Goal: Task Accomplishment & Management: Complete application form

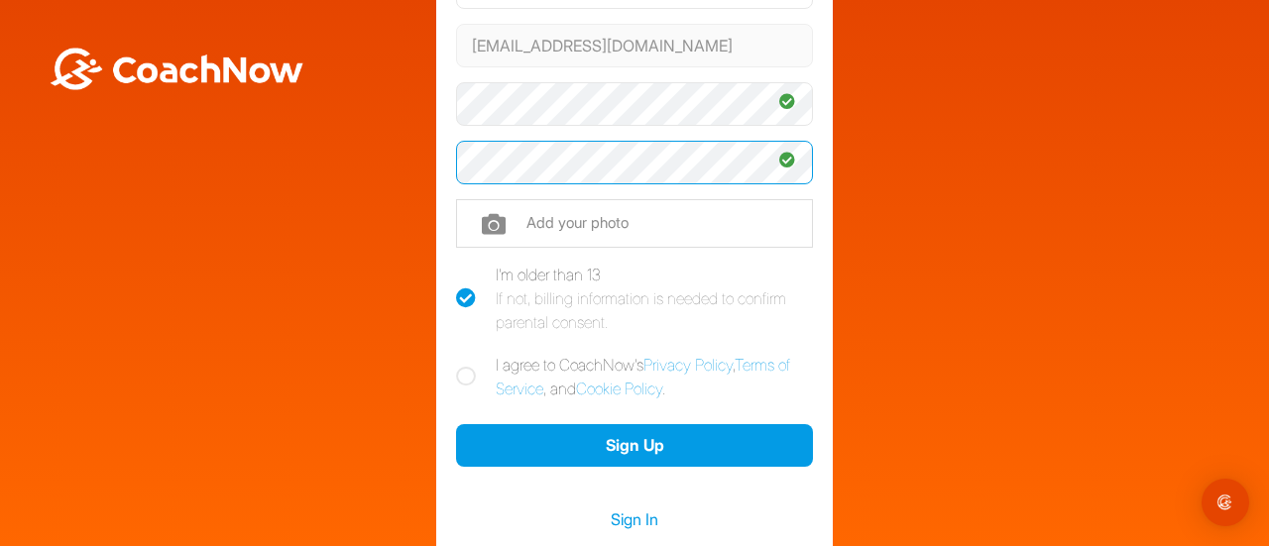
scroll to position [256, 0]
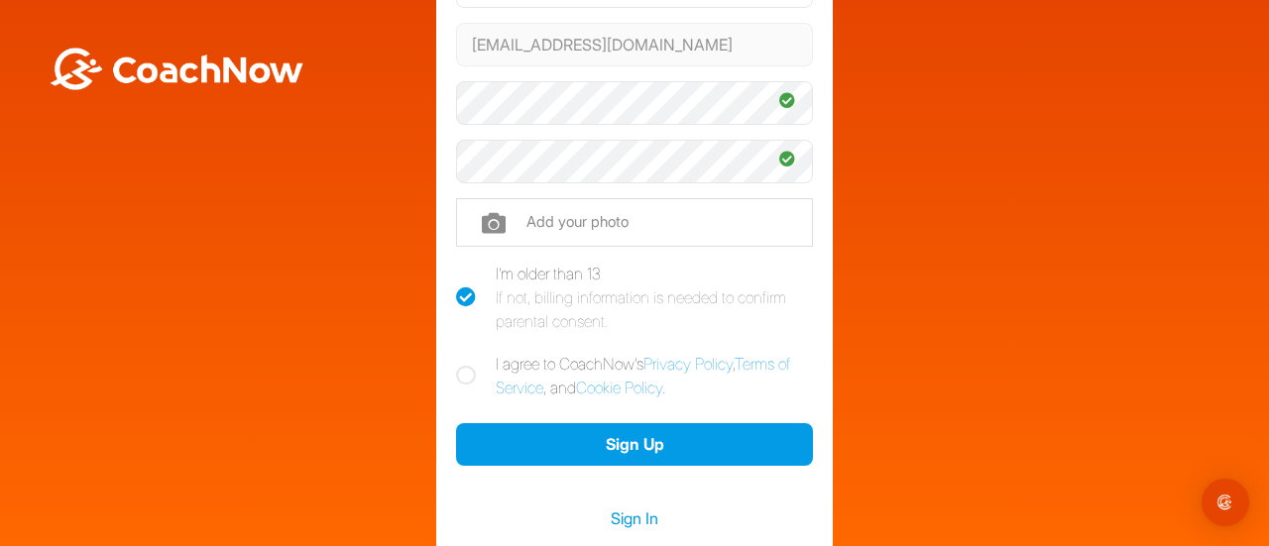
click at [462, 370] on icon at bounding box center [466, 376] width 20 height 20
click at [462, 365] on input "I agree to CoachNow's Privacy Policy , Terms of Service , and Cookie Policy ." at bounding box center [462, 358] width 13 height 13
checkbox input "true"
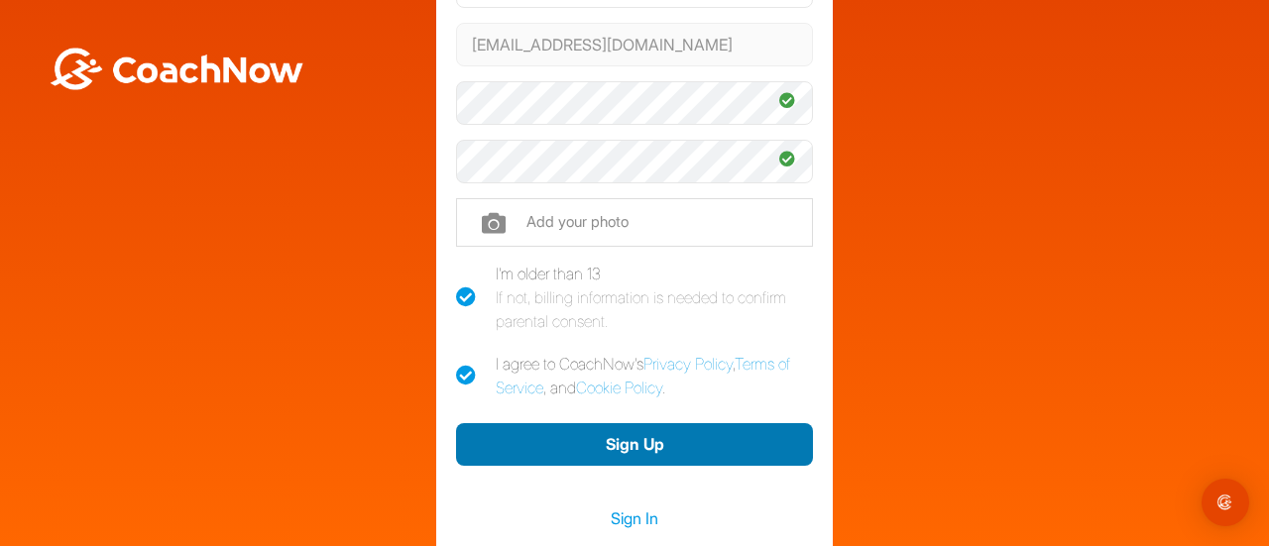
click at [678, 453] on button "Sign Up" at bounding box center [634, 444] width 357 height 43
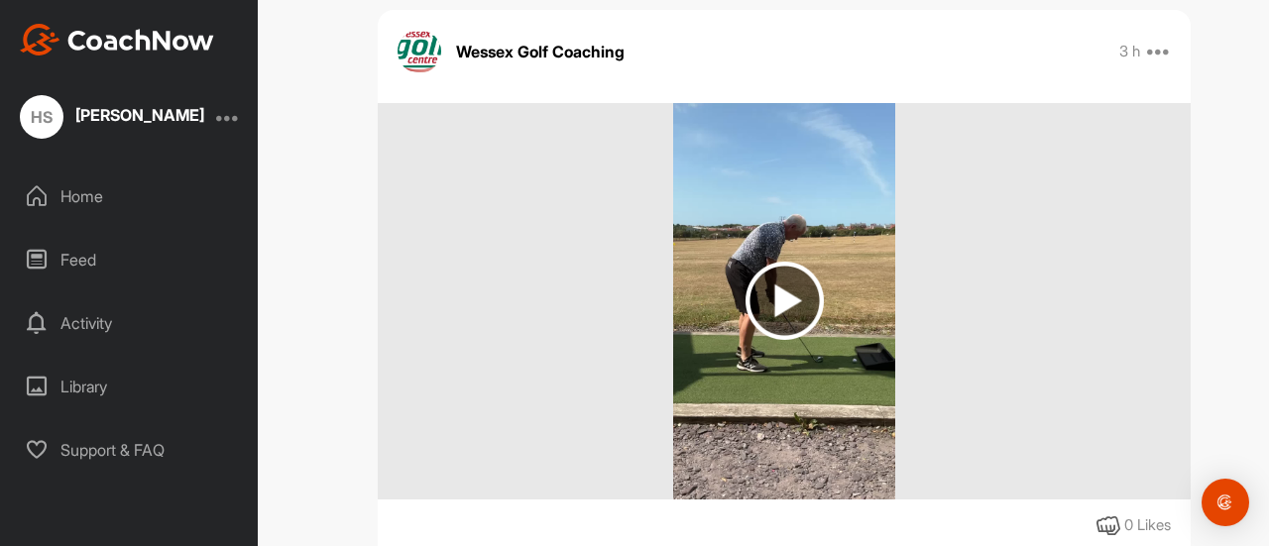
scroll to position [1098, 0]
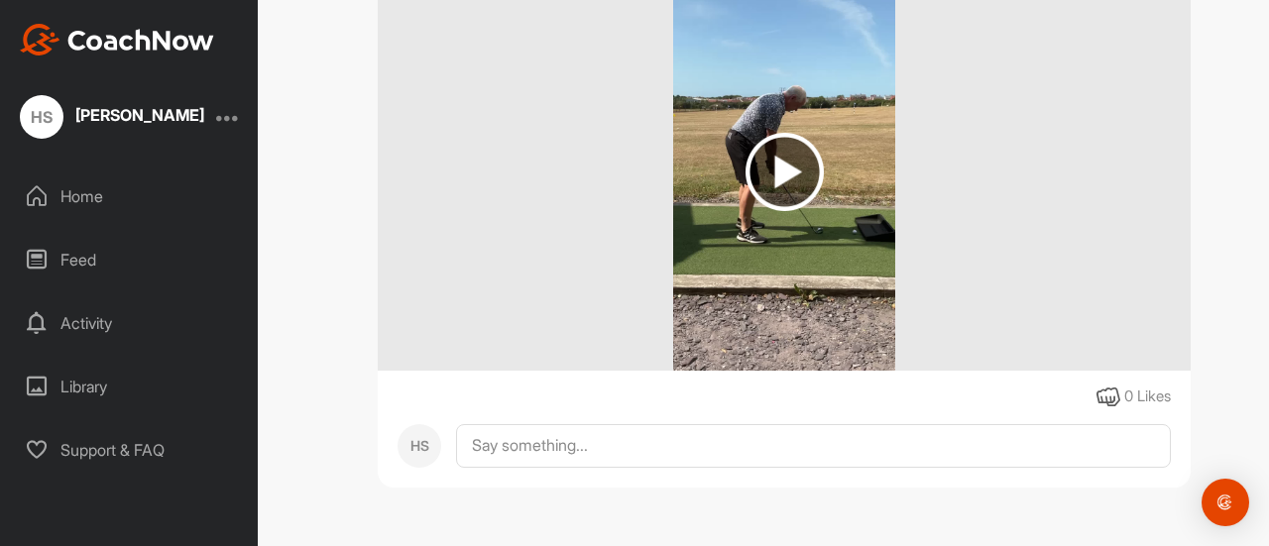
click at [785, 202] on img at bounding box center [784, 172] width 78 height 78
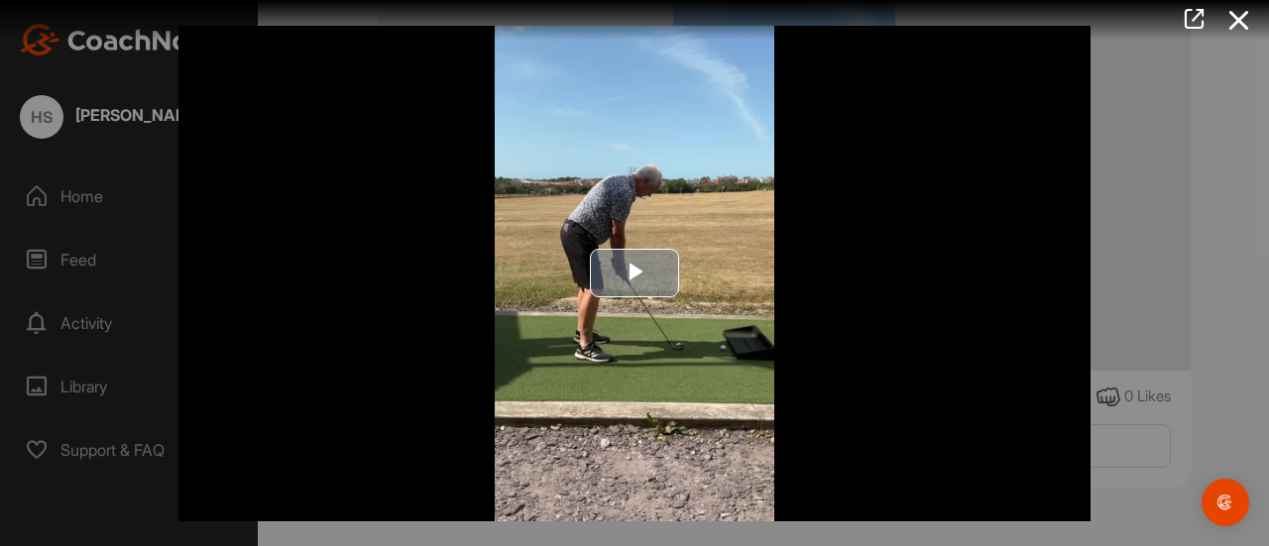
click at [634, 274] on span "Video Player" at bounding box center [634, 274] width 0 height 0
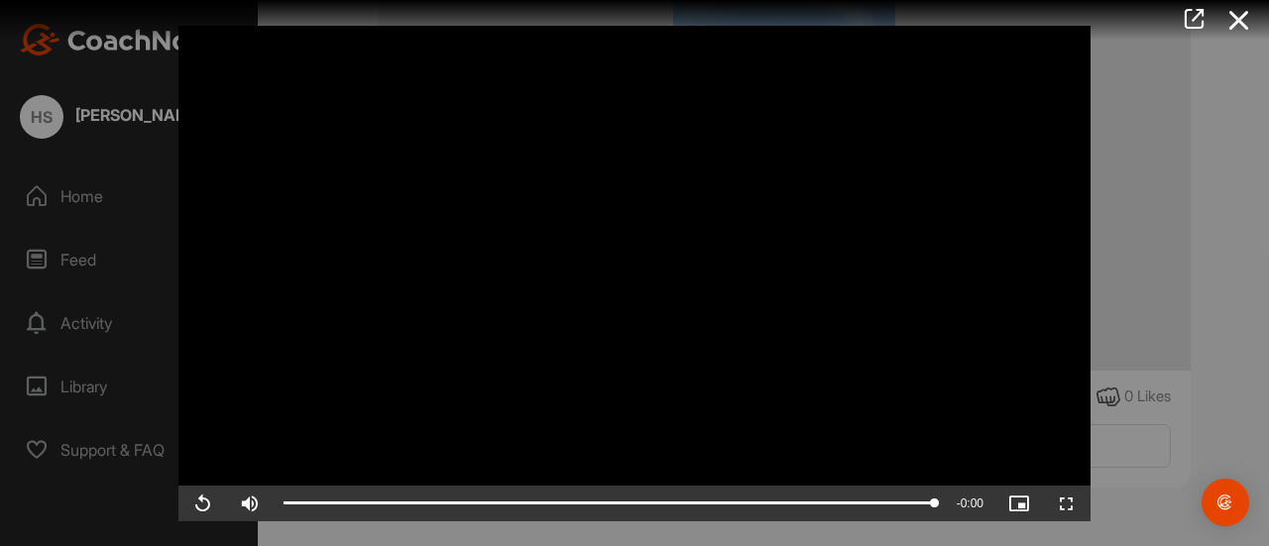
drag, startPoint x: 1260, startPoint y: 402, endPoint x: 1257, endPoint y: 254, distance: 148.7
click at [1257, 254] on div at bounding box center [634, 273] width 1269 height 546
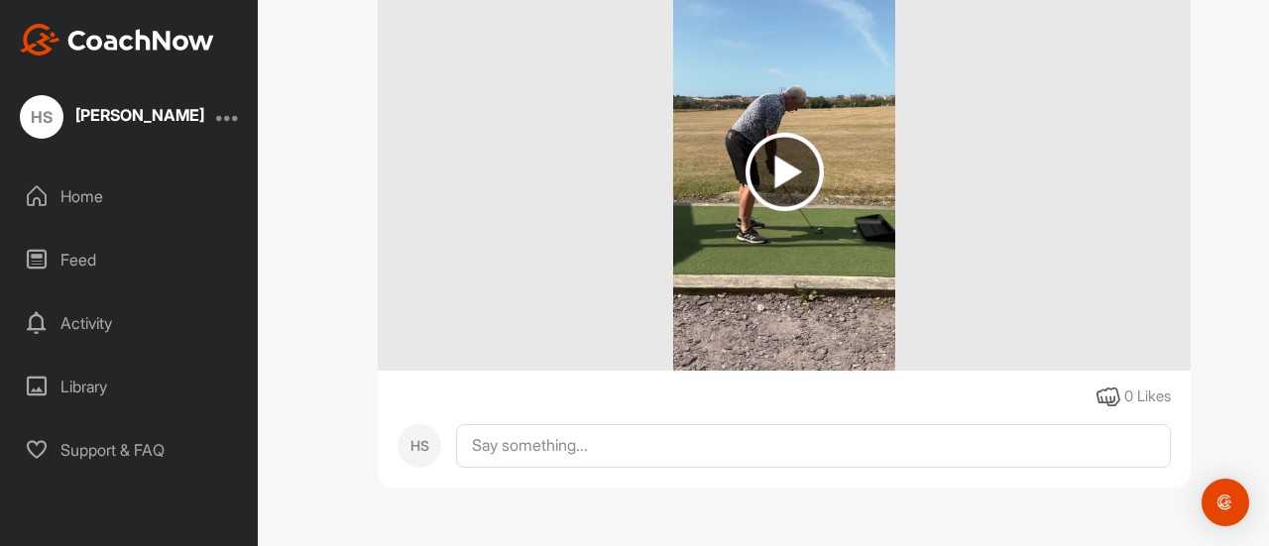
scroll to position [621, 0]
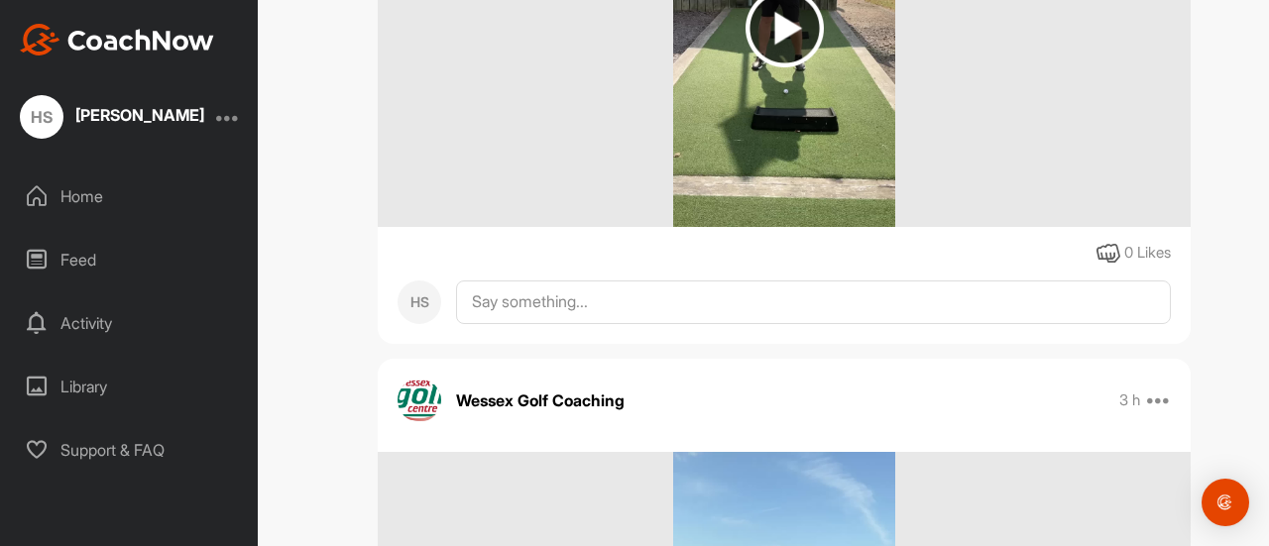
click at [780, 20] on img at bounding box center [784, 28] width 78 height 78
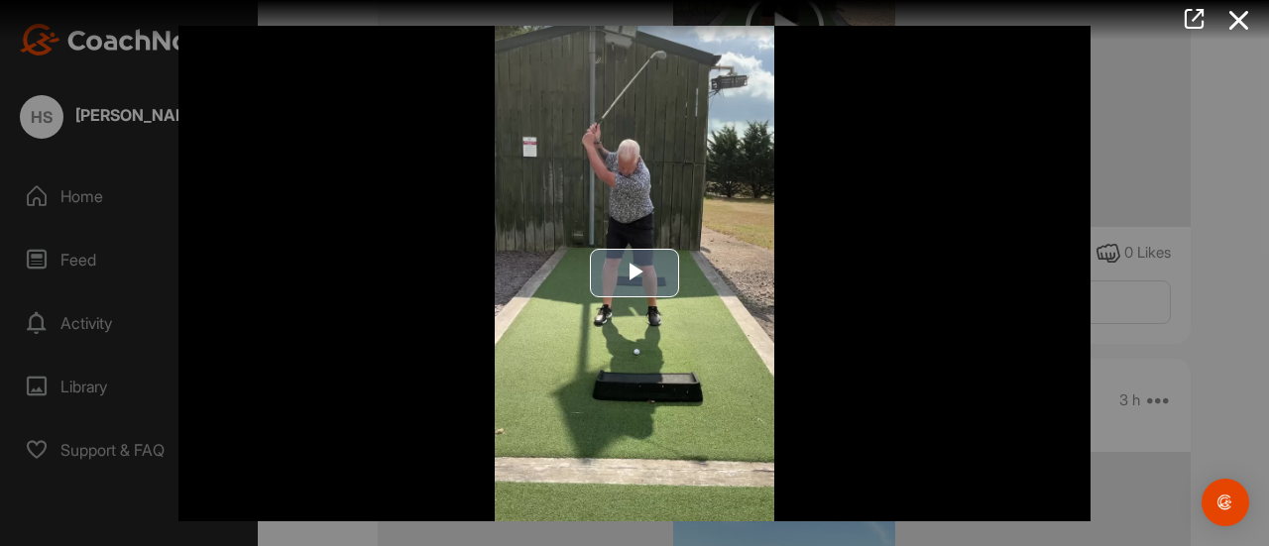
click at [634, 274] on span "Video Player" at bounding box center [634, 274] width 0 height 0
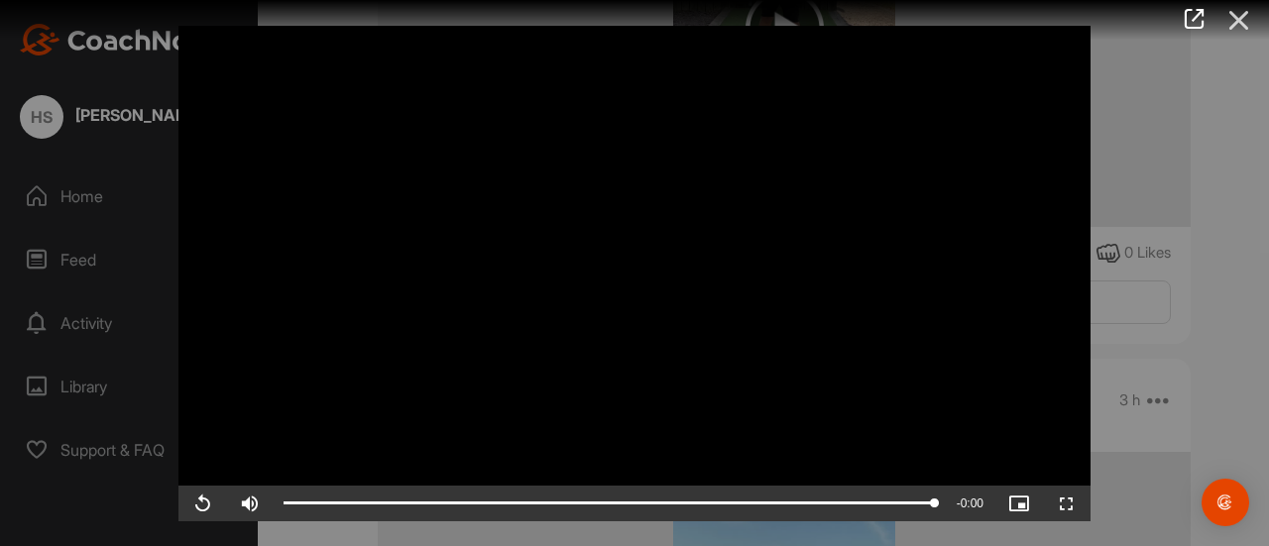
click at [1250, 17] on icon at bounding box center [1239, 20] width 46 height 37
